Goal: Navigation & Orientation: Find specific page/section

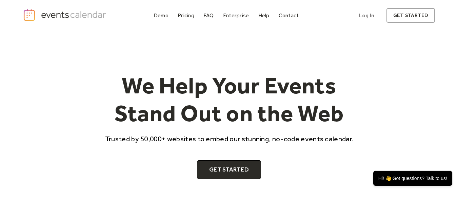
click at [193, 17] on div "Pricing" at bounding box center [186, 16] width 17 height 4
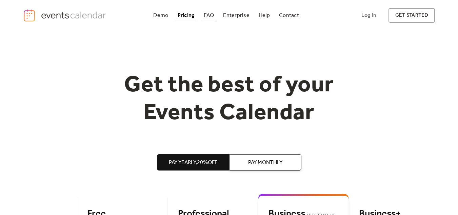
click at [212, 17] on div "FAQ" at bounding box center [209, 16] width 10 height 4
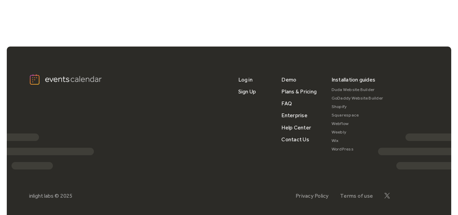
scroll to position [953, 0]
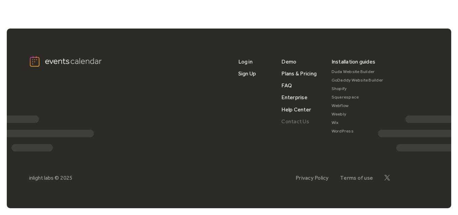
click at [287, 121] on link "Contact Us" at bounding box center [295, 121] width 27 height 12
